Goal: Navigation & Orientation: Find specific page/section

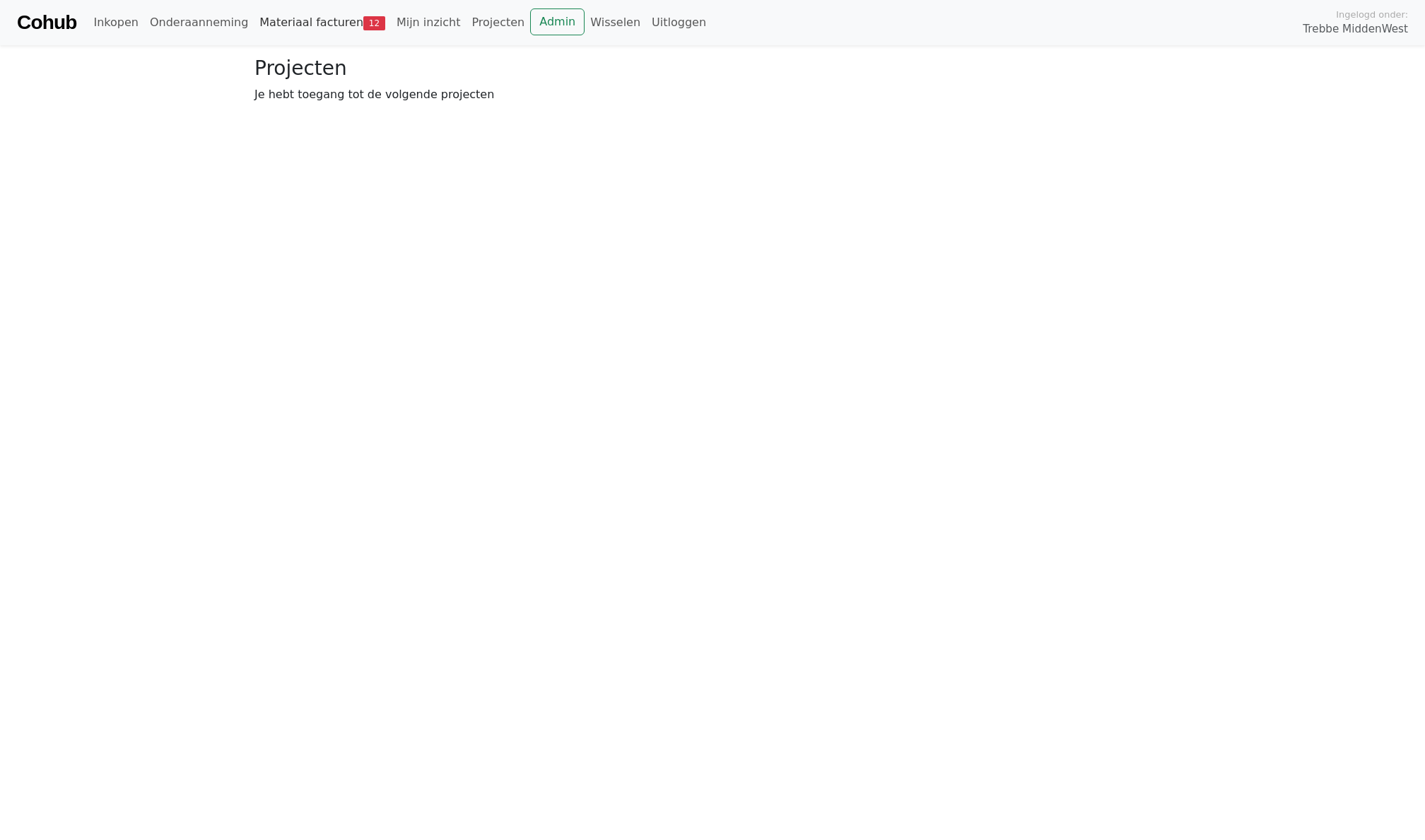
click at [310, 15] on link "Materiaal facturen 12" at bounding box center [322, 23] width 137 height 28
click at [383, 99] on span "Goedkeuren" at bounding box center [382, 103] width 68 height 13
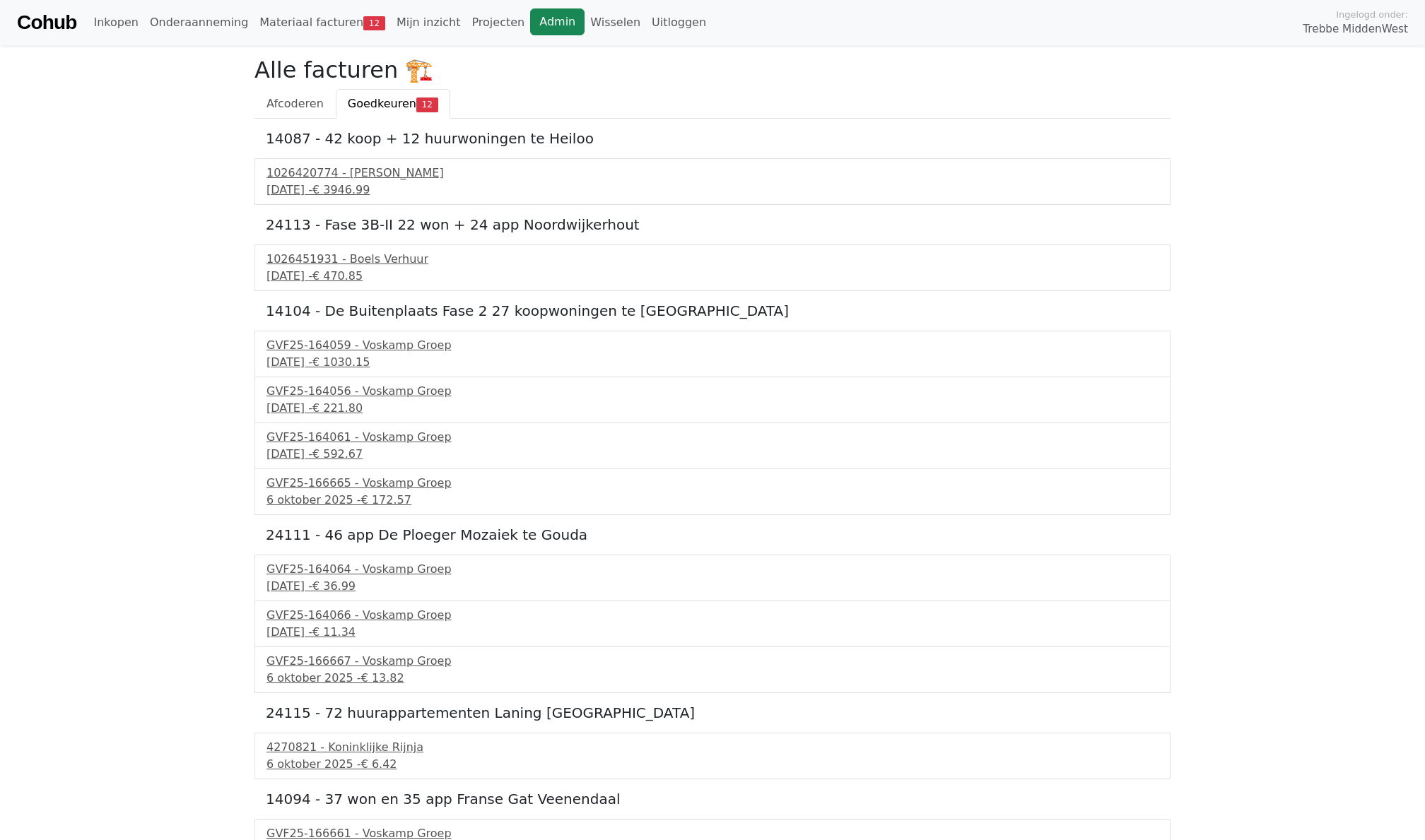
click at [536, 26] on link "Admin" at bounding box center [557, 22] width 54 height 27
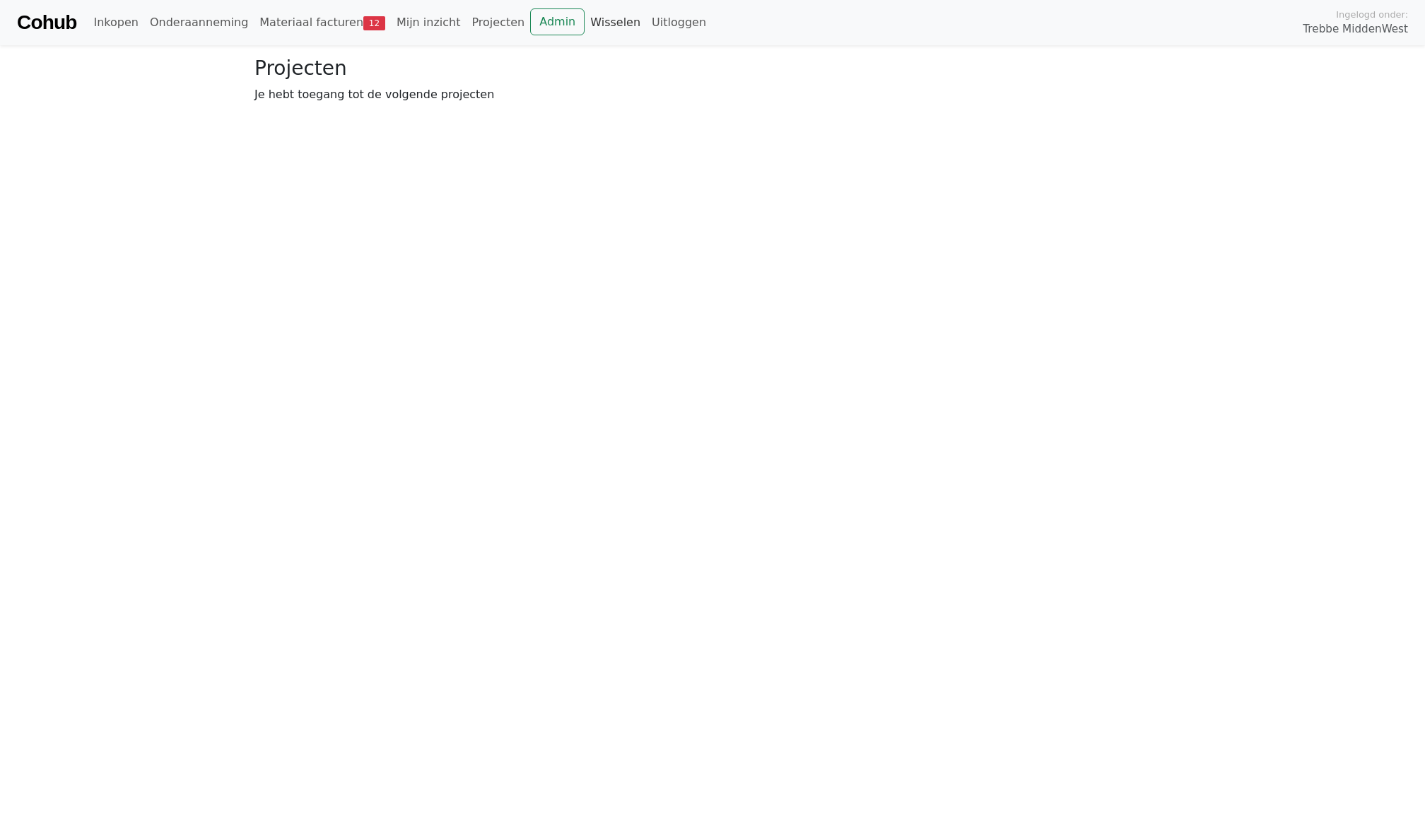
click at [606, 19] on link "Wisselen" at bounding box center [614, 23] width 61 height 28
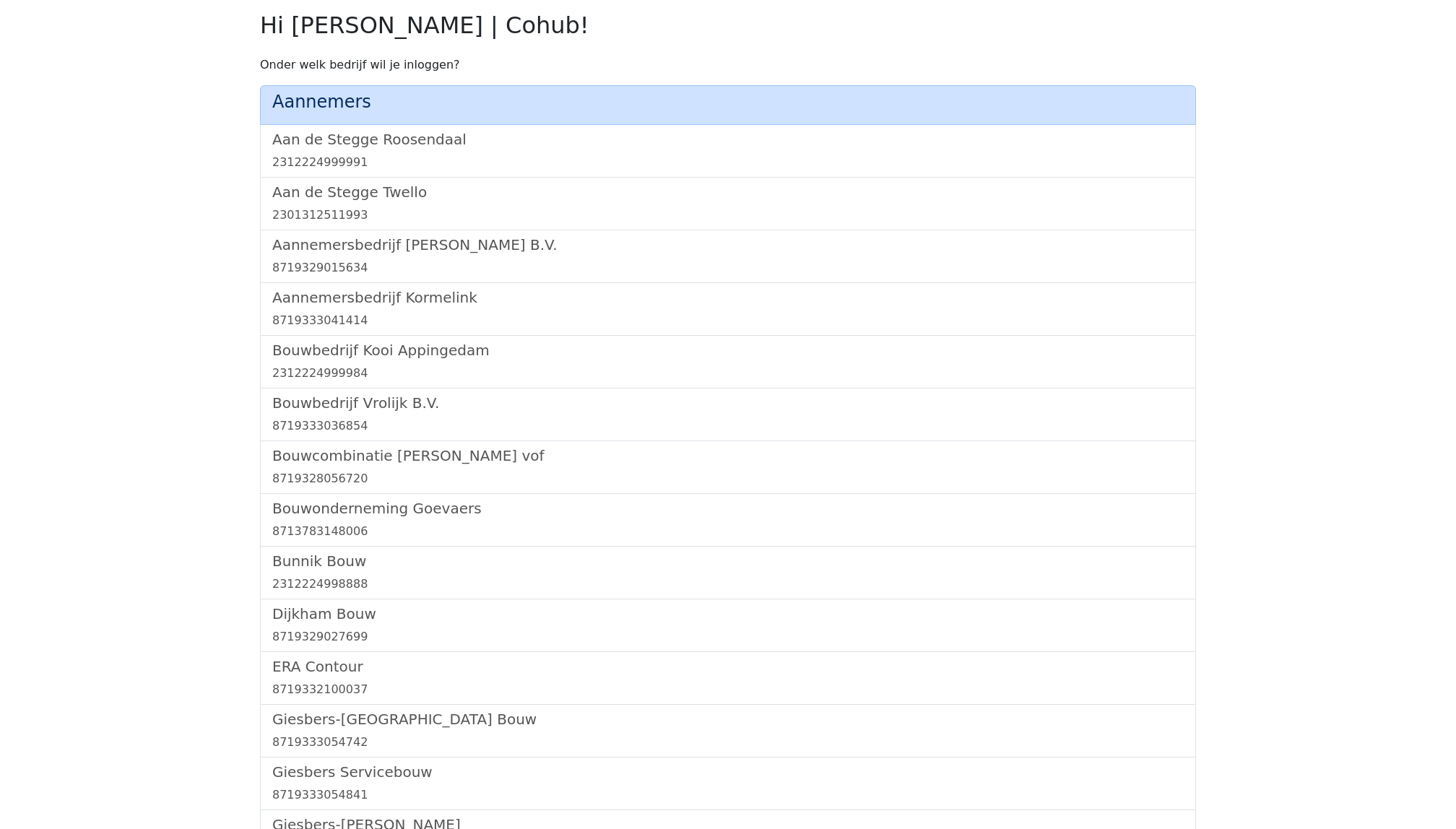
scroll to position [1525, 0]
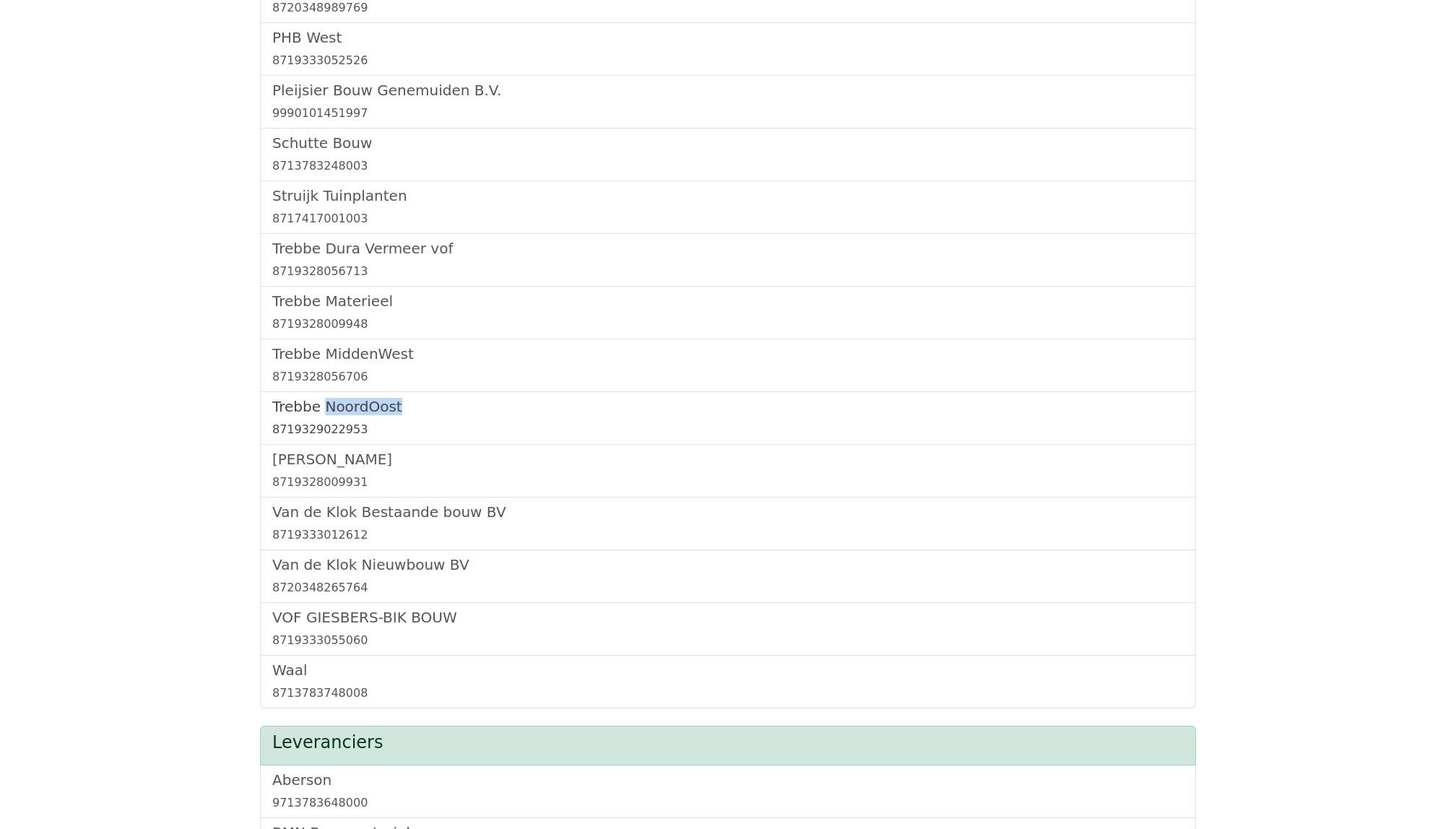
click at [322, 415] on h5 "Trebbe NoordOost" at bounding box center [728, 407] width 912 height 17
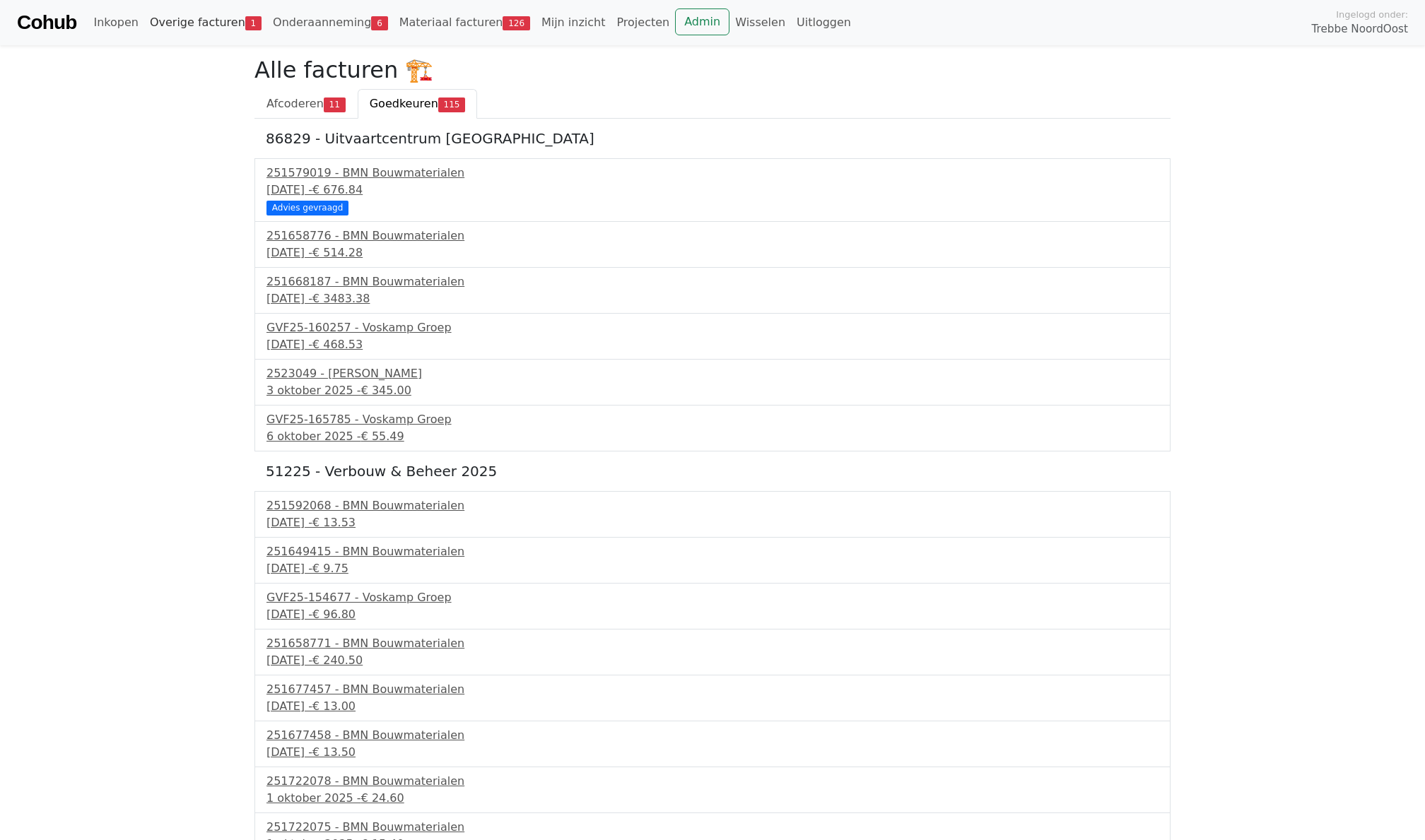
click at [164, 12] on link "Overige facturen 1" at bounding box center [205, 23] width 123 height 28
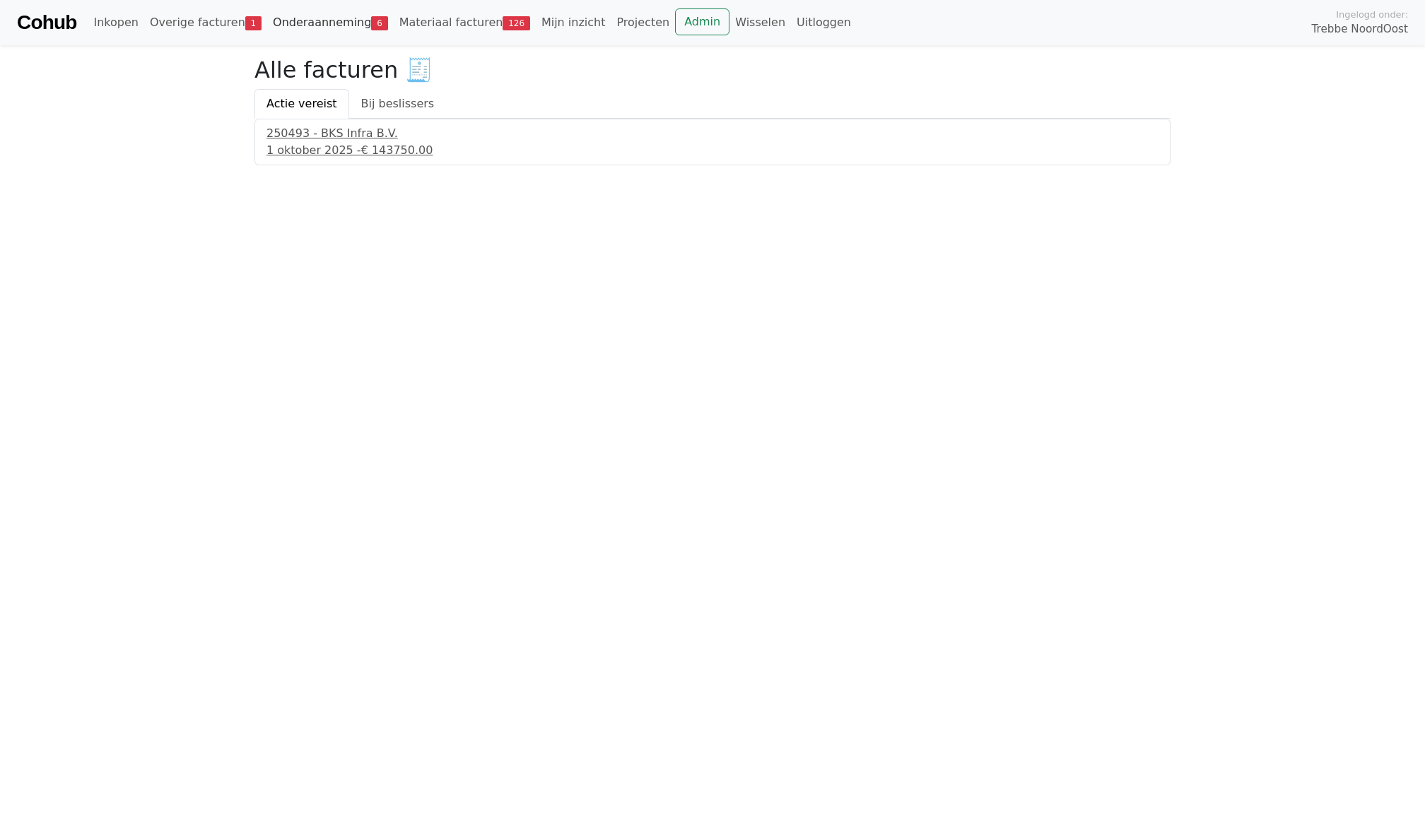
click at [312, 23] on link "Onderaanneming 6" at bounding box center [330, 23] width 127 height 28
click at [411, 100] on span "Openstaand" at bounding box center [394, 103] width 68 height 13
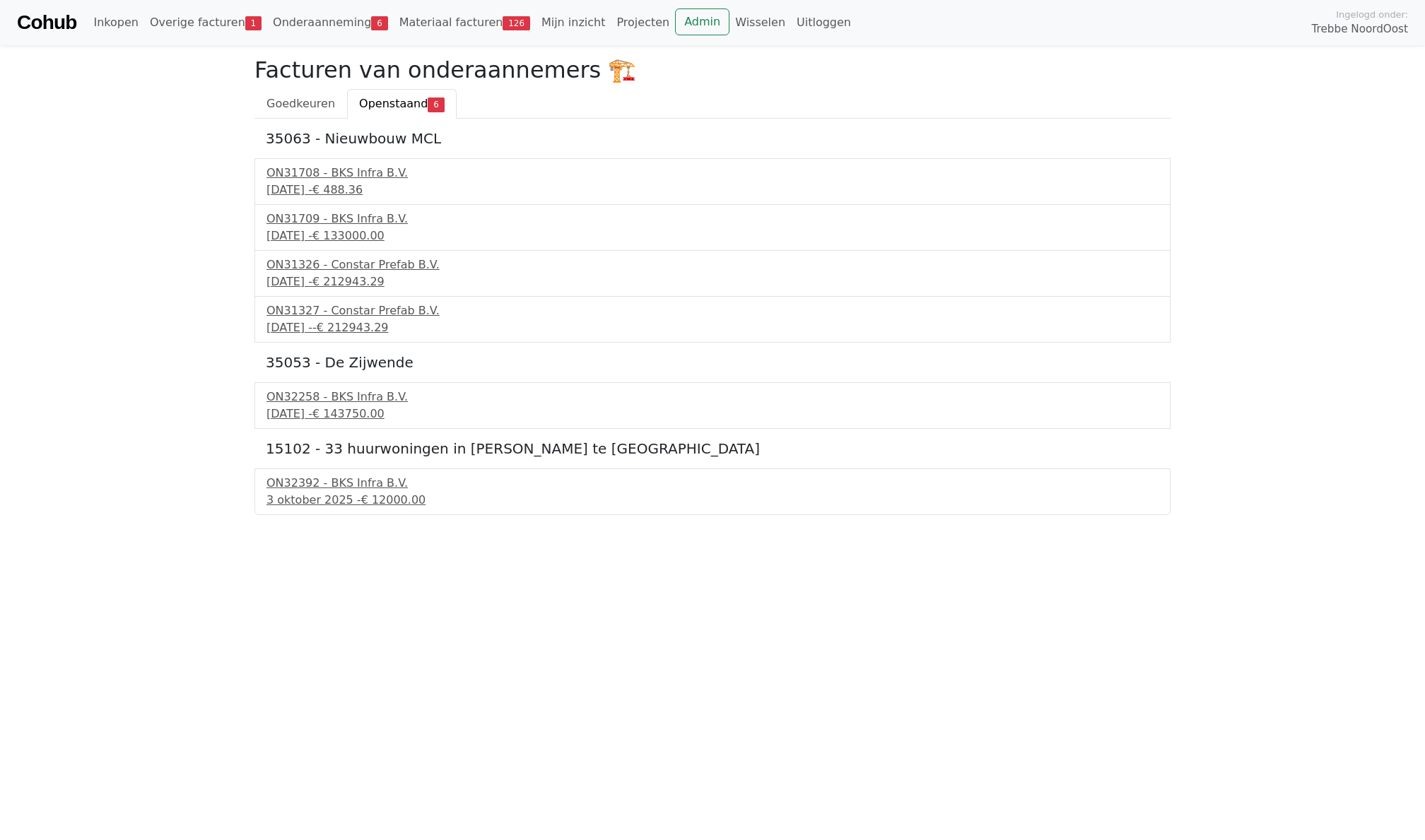
click at [464, 5] on div "Cohub Inkopen Overige facturen 1 Onderaanneming 6 Materiaal facturen 126 Mijn i…" at bounding box center [712, 23] width 1425 height 45
click at [458, 26] on link "Materiaal facturen 126" at bounding box center [464, 23] width 142 height 28
click at [701, 18] on link "Admin" at bounding box center [702, 22] width 54 height 27
